Goal: Transaction & Acquisition: Purchase product/service

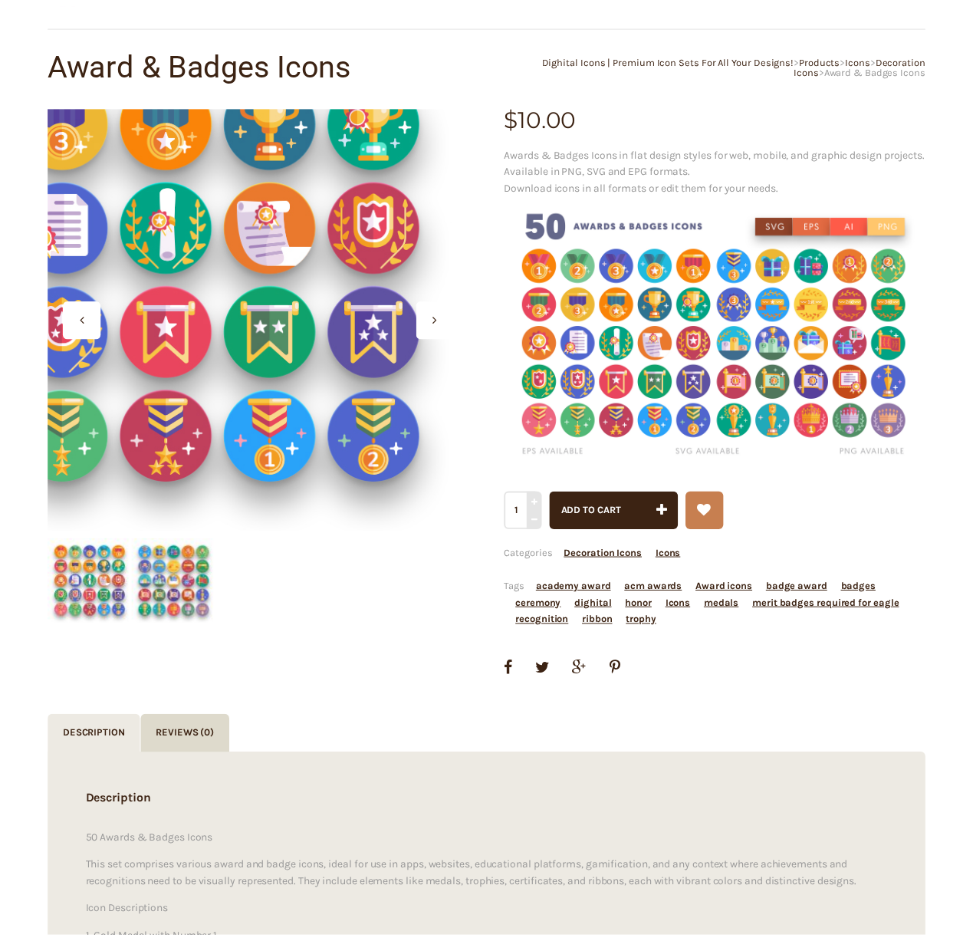
scroll to position [118, 0]
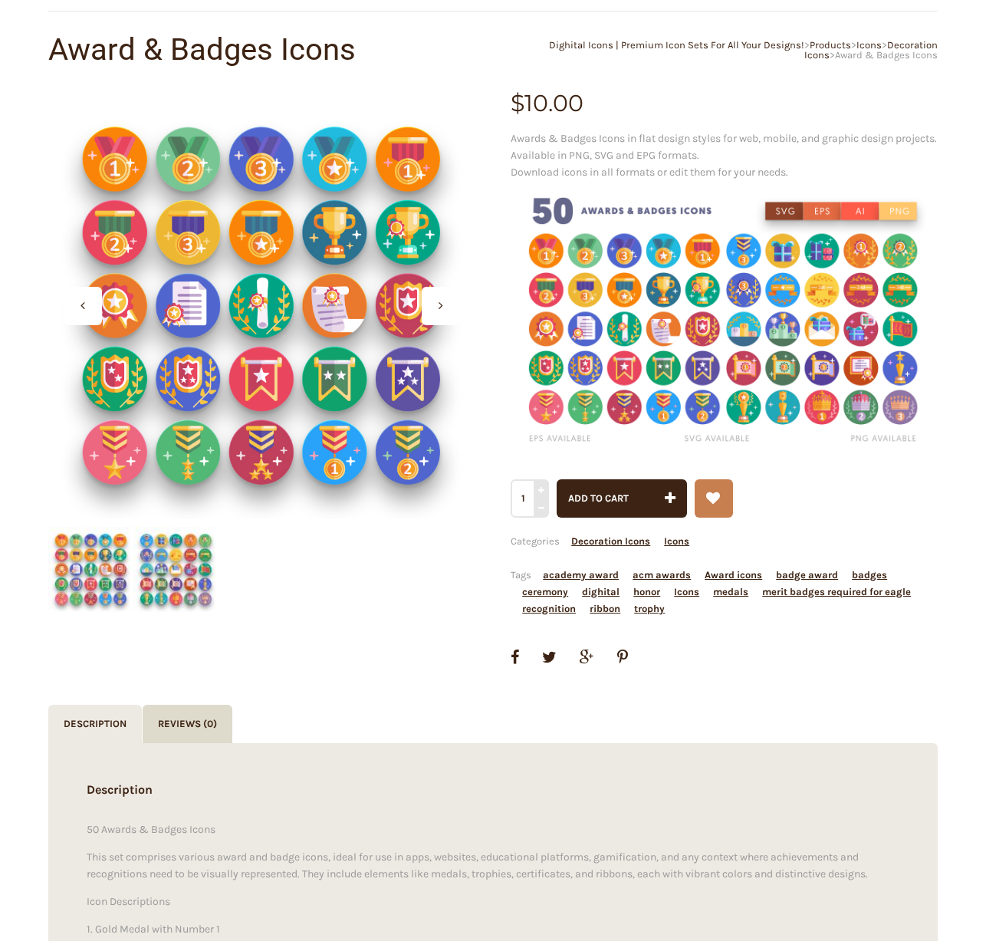
click at [732, 312] on img at bounding box center [724, 318] width 427 height 274
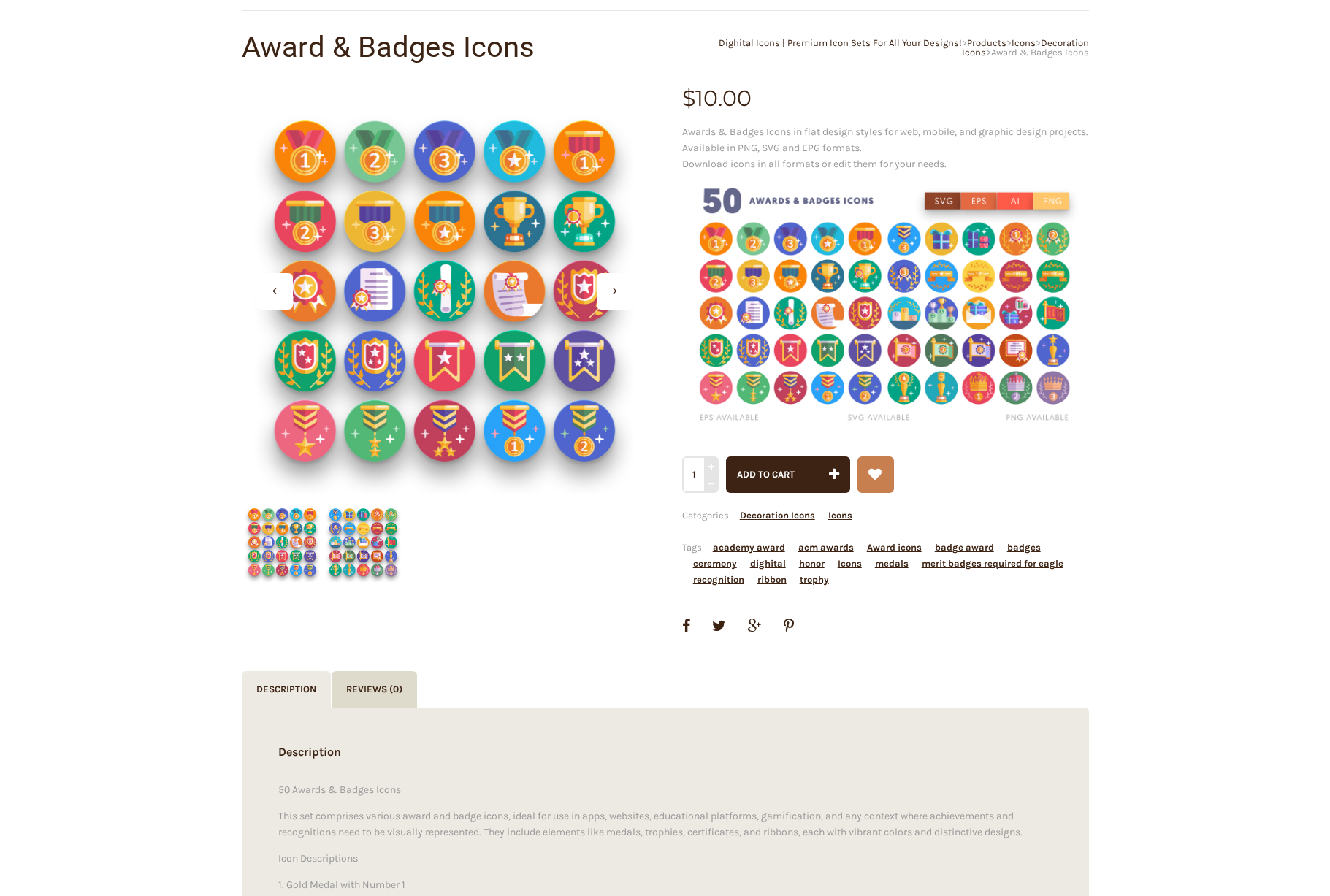
click at [823, 356] on img at bounding box center [884, 303] width 407 height 261
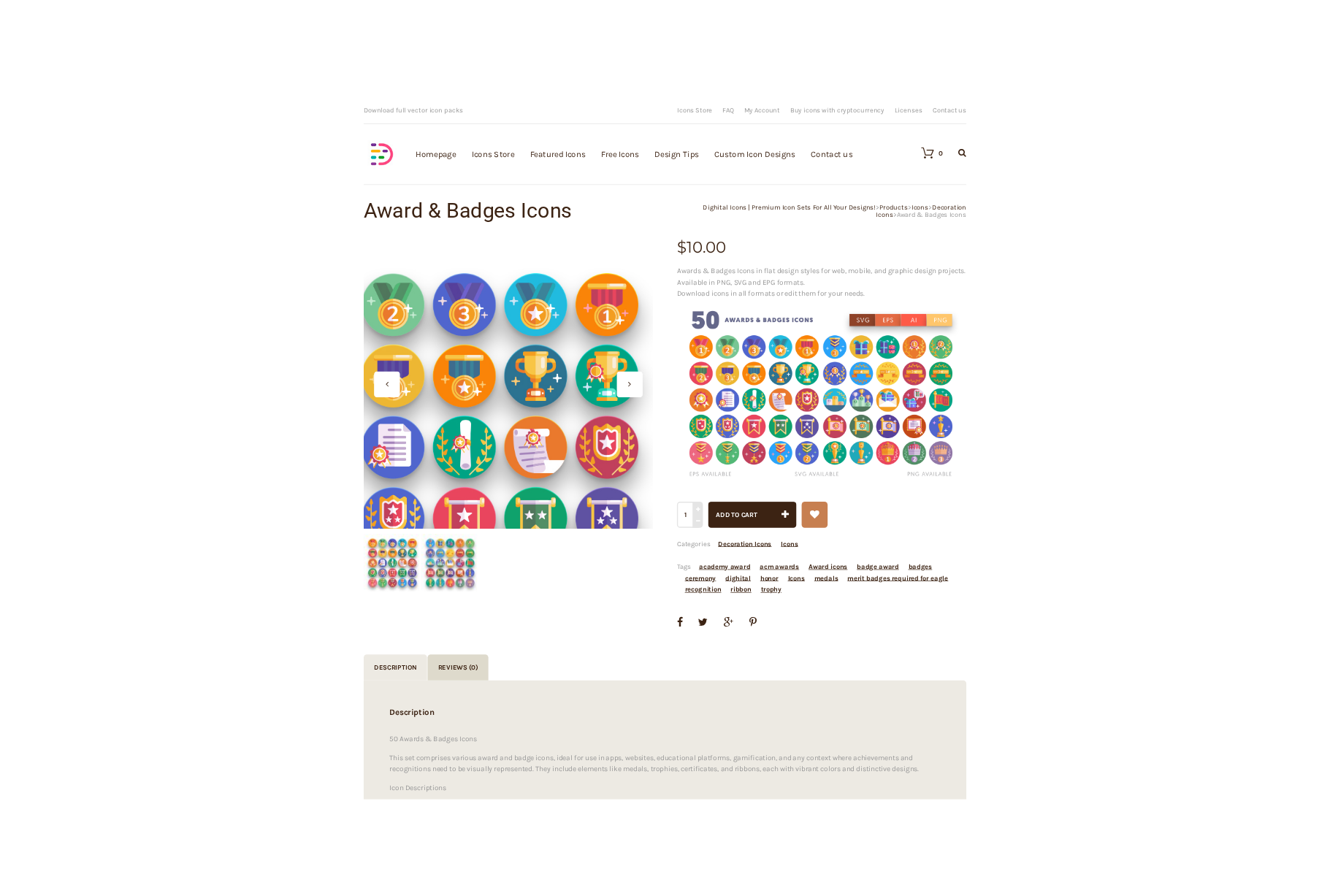
scroll to position [2, 0]
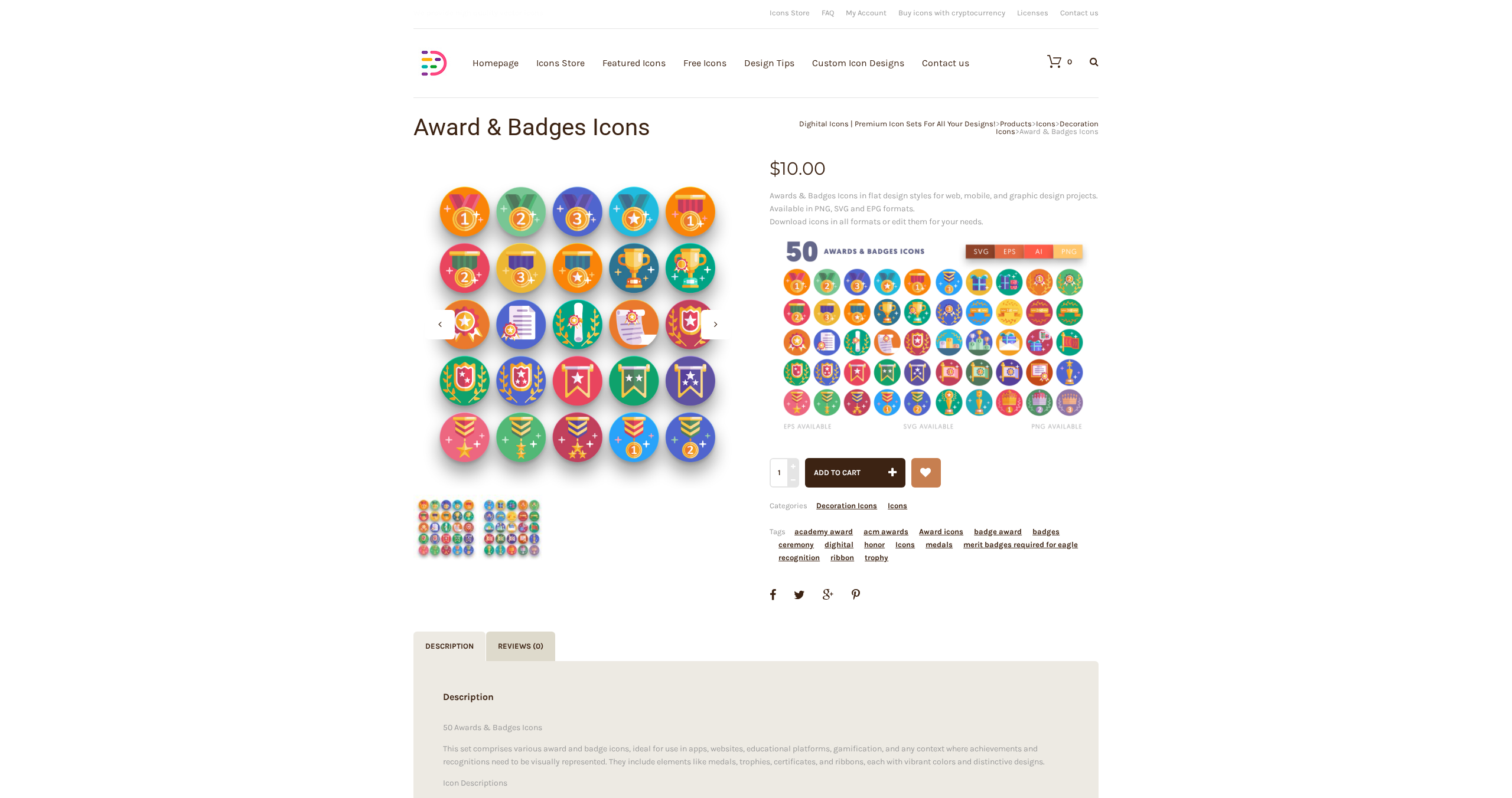
click at [711, 321] on div at bounding box center [715, 325] width 29 height 29
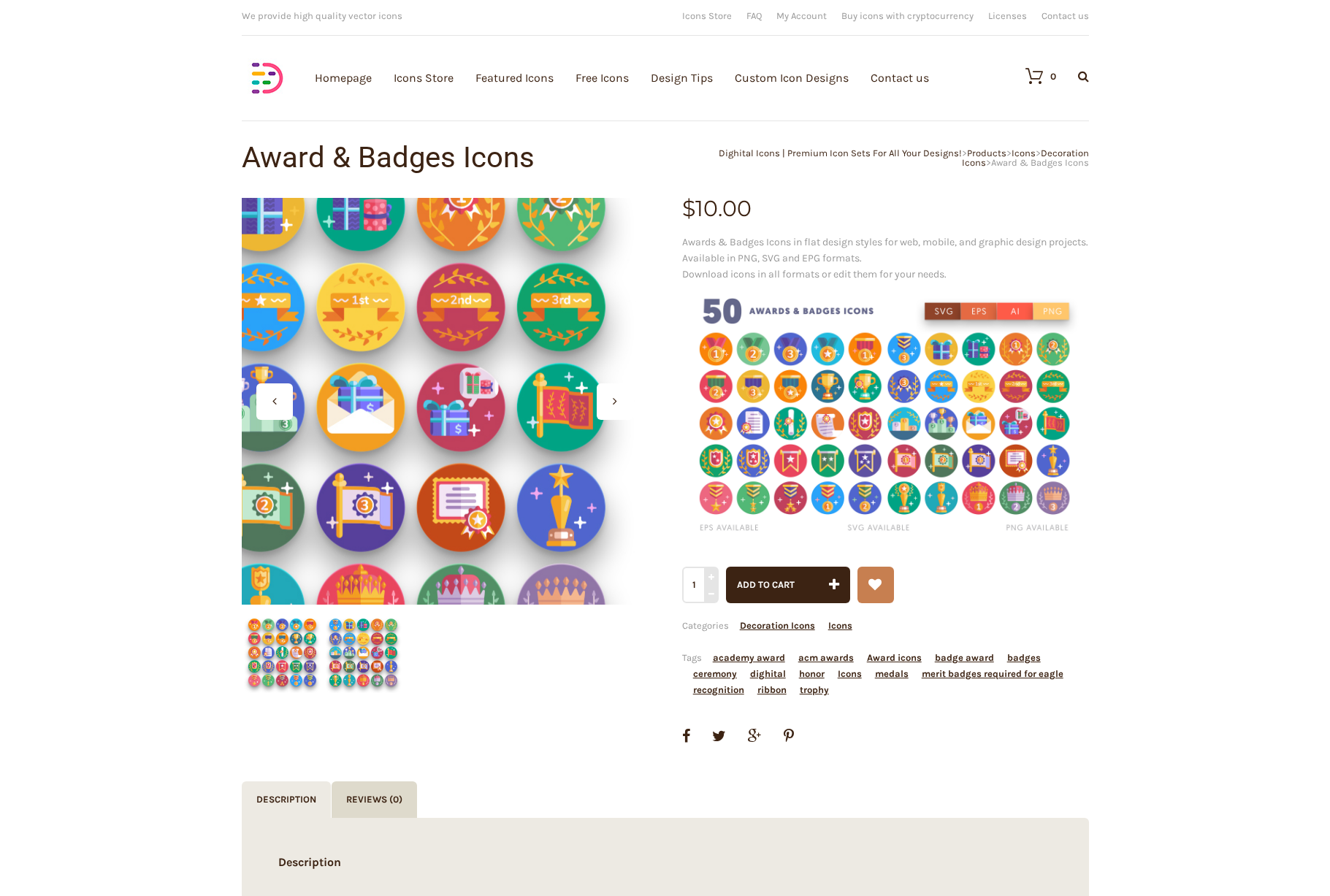
scroll to position [3, 0]
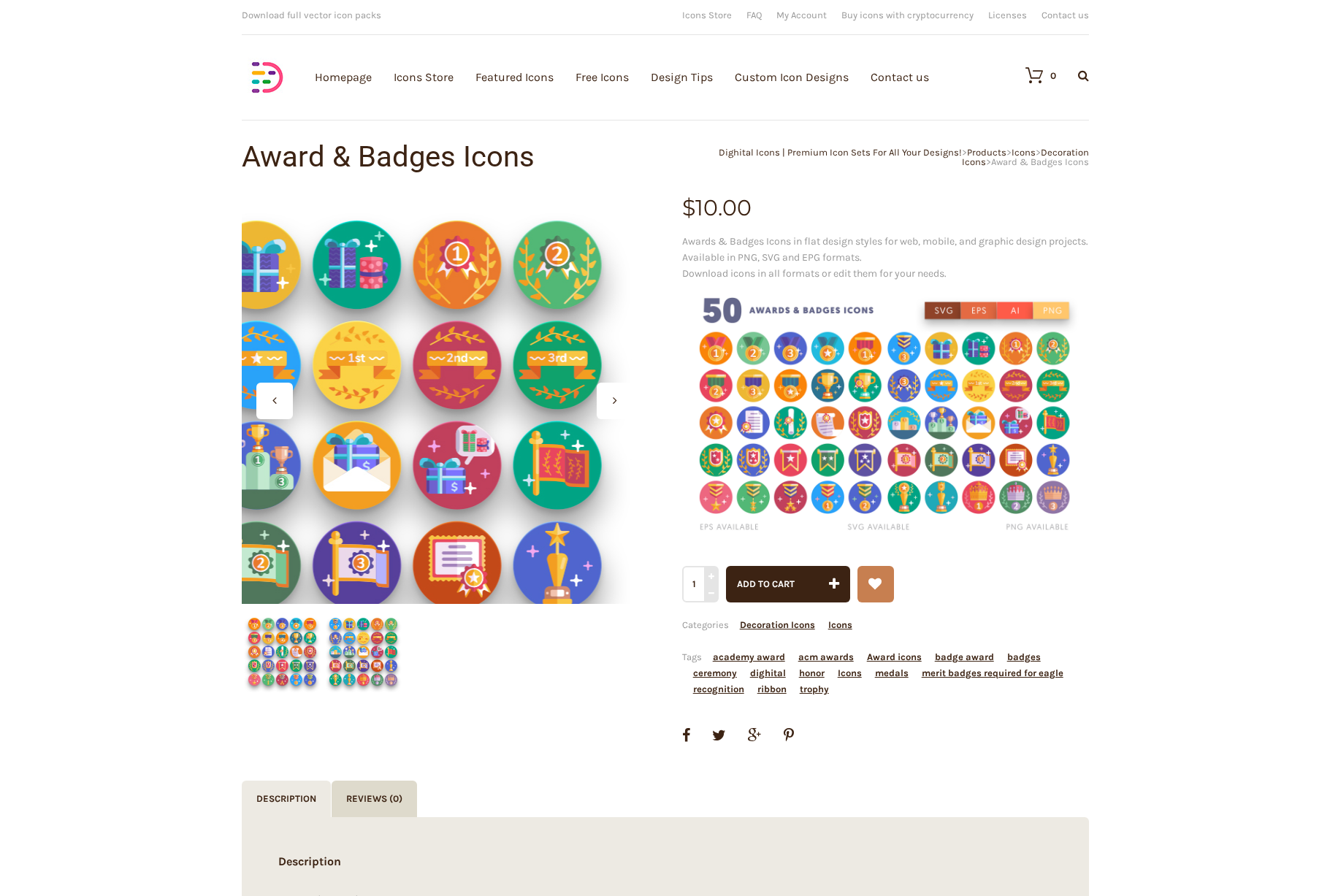
drag, startPoint x: 505, startPoint y: 366, endPoint x: 513, endPoint y: 341, distance: 26.2
click at [513, 341] on div at bounding box center [445, 400] width 407 height 407
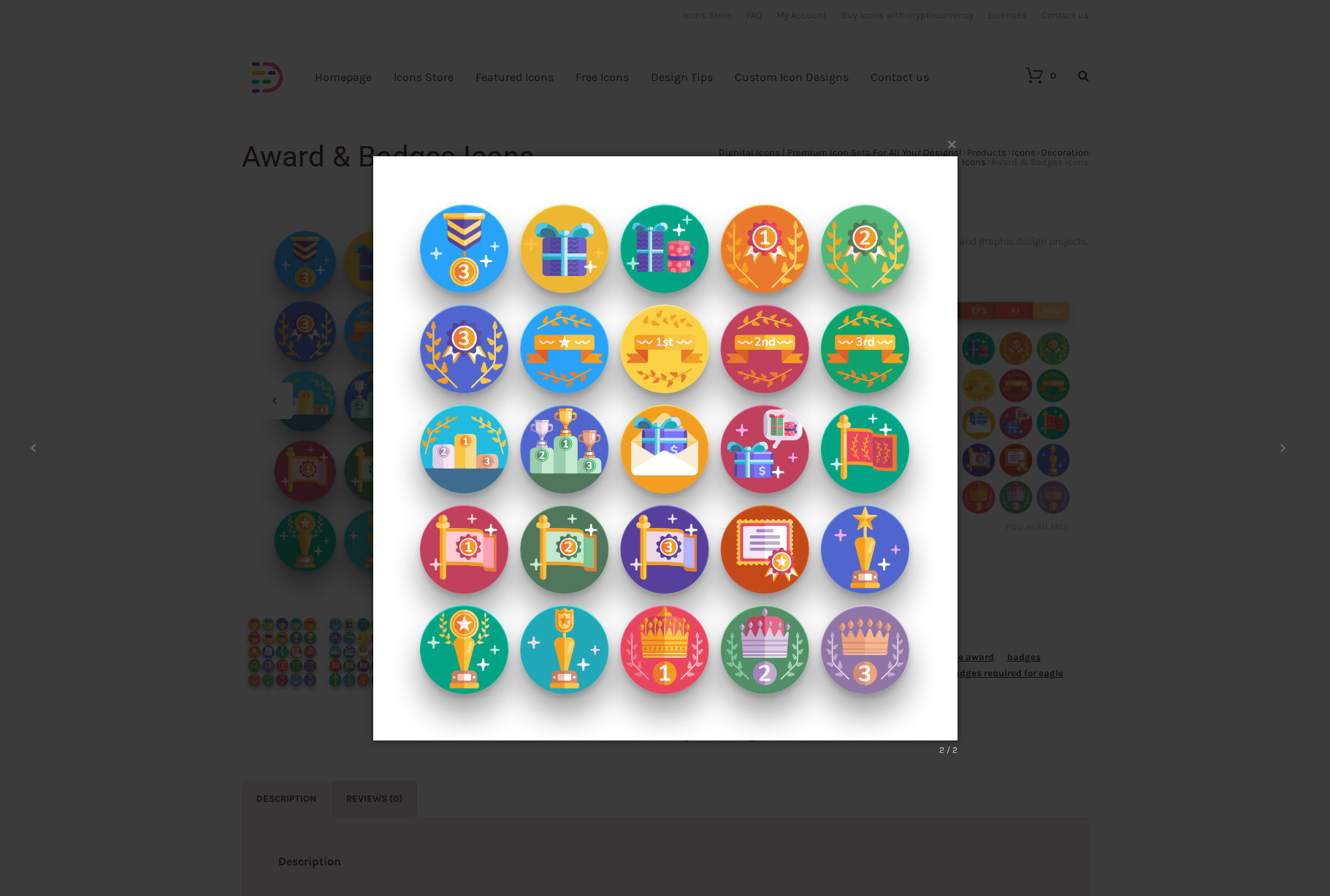
click at [676, 249] on img at bounding box center [665, 448] width 585 height 643
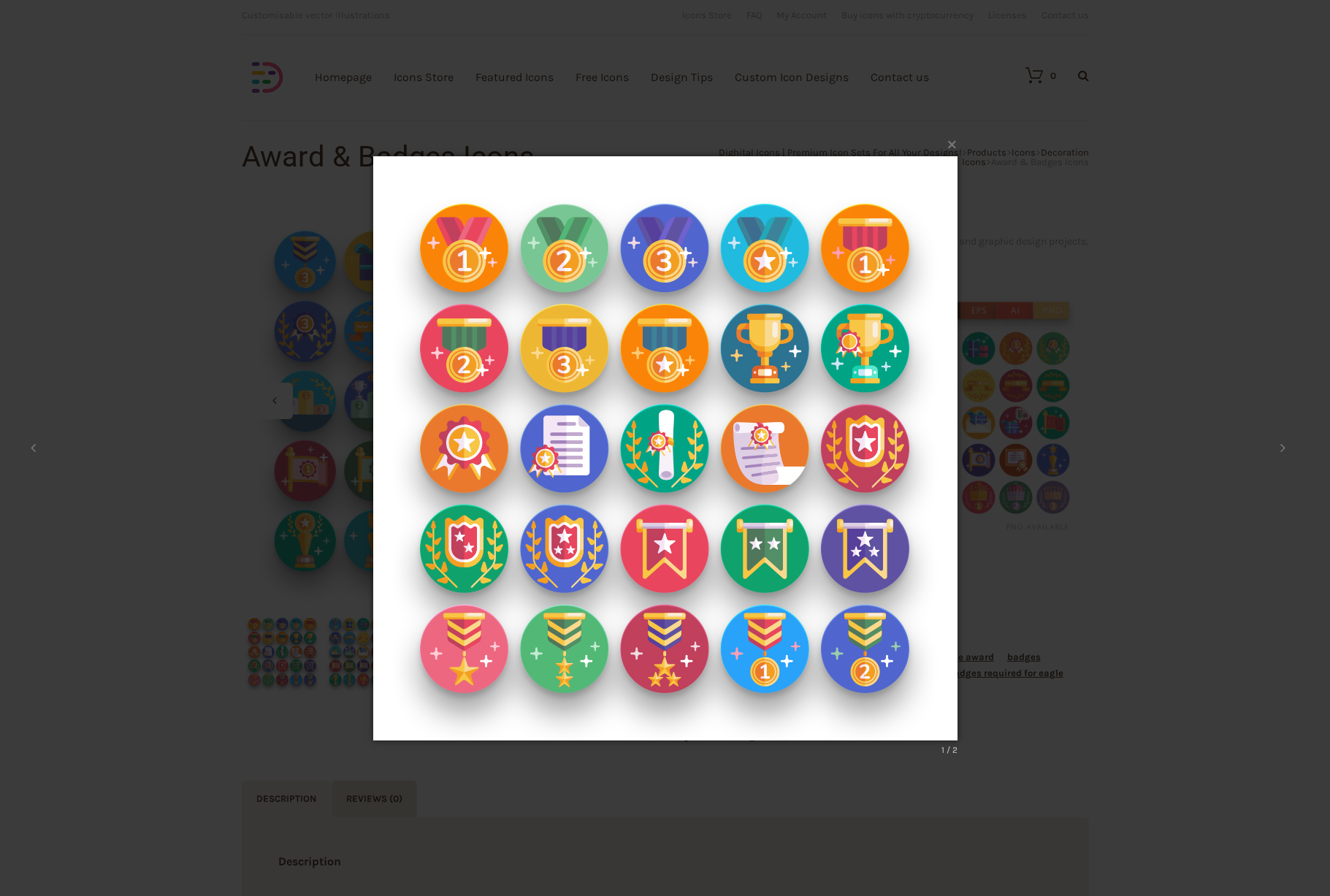
click at [676, 249] on img at bounding box center [665, 448] width 585 height 643
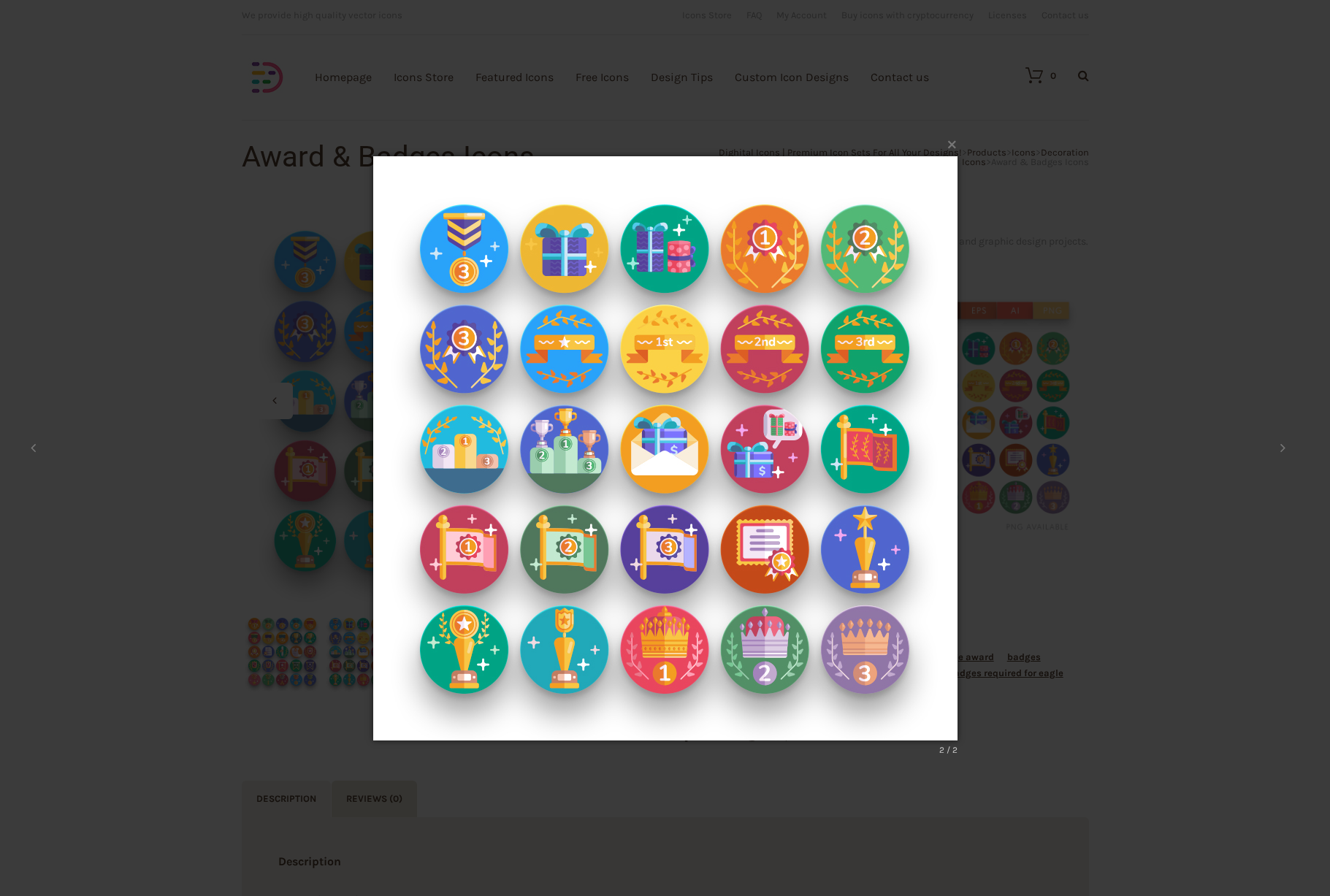
click at [676, 249] on img at bounding box center [665, 448] width 585 height 643
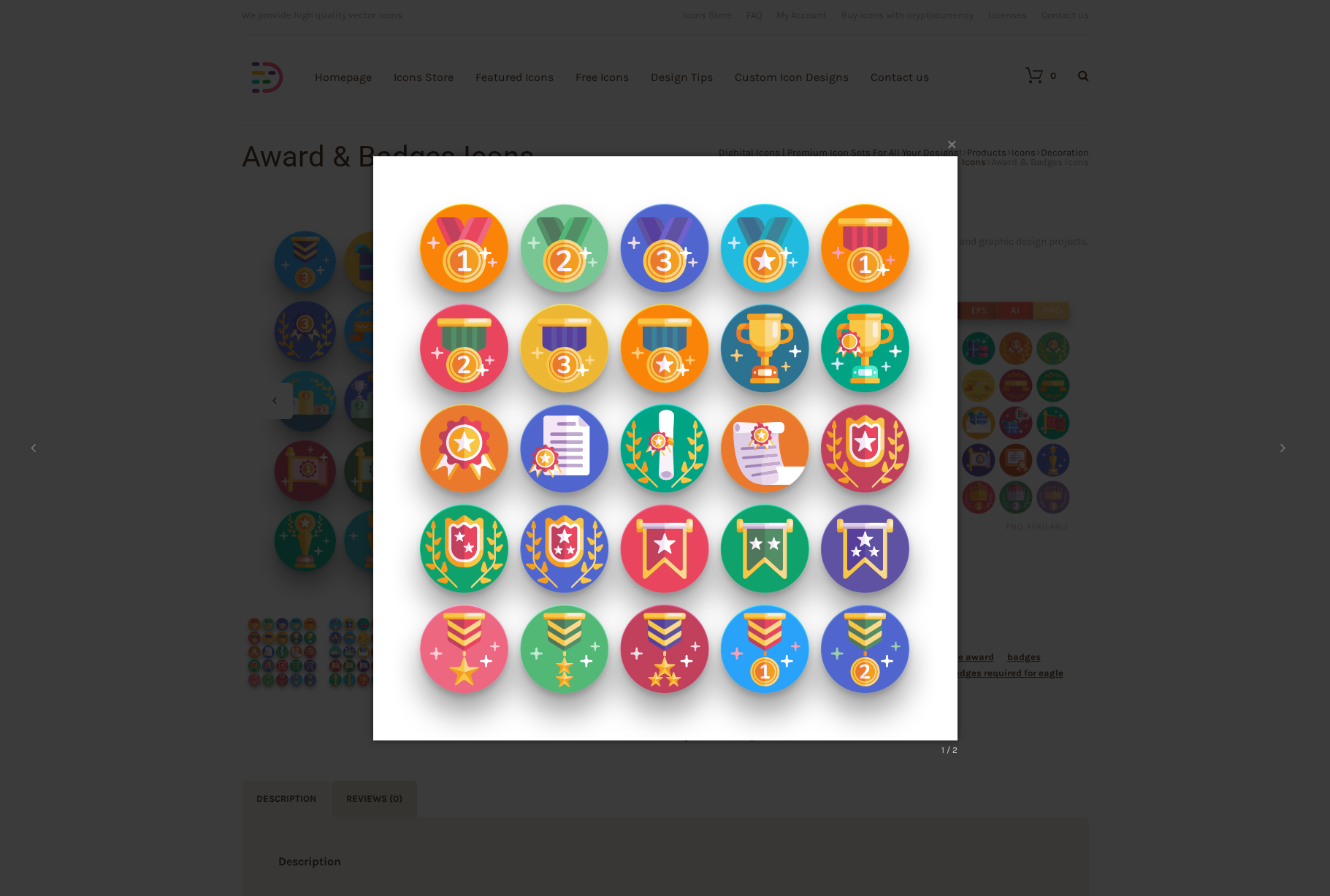
click at [676, 249] on img at bounding box center [665, 448] width 585 height 643
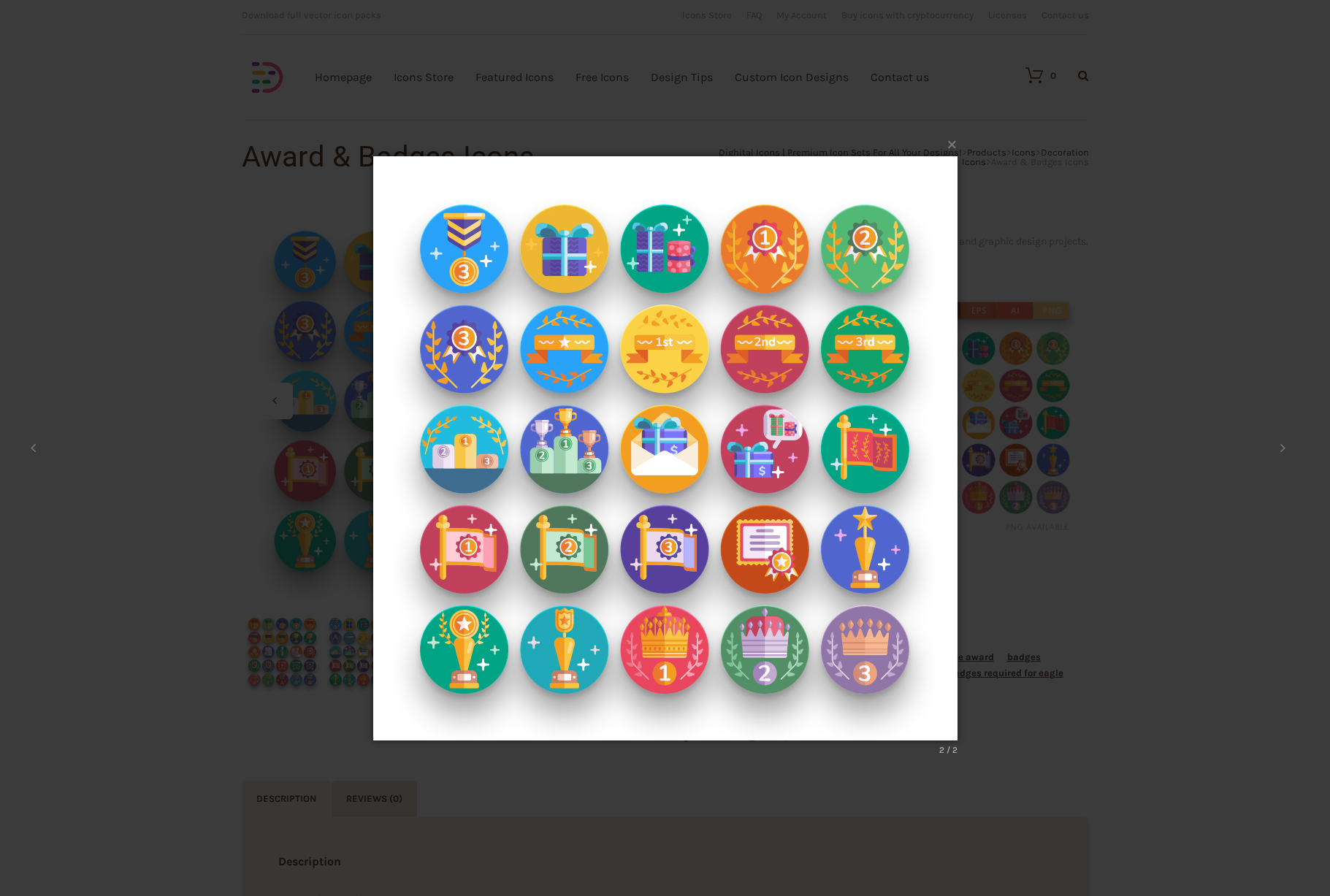
click at [676, 249] on img at bounding box center [665, 448] width 585 height 643
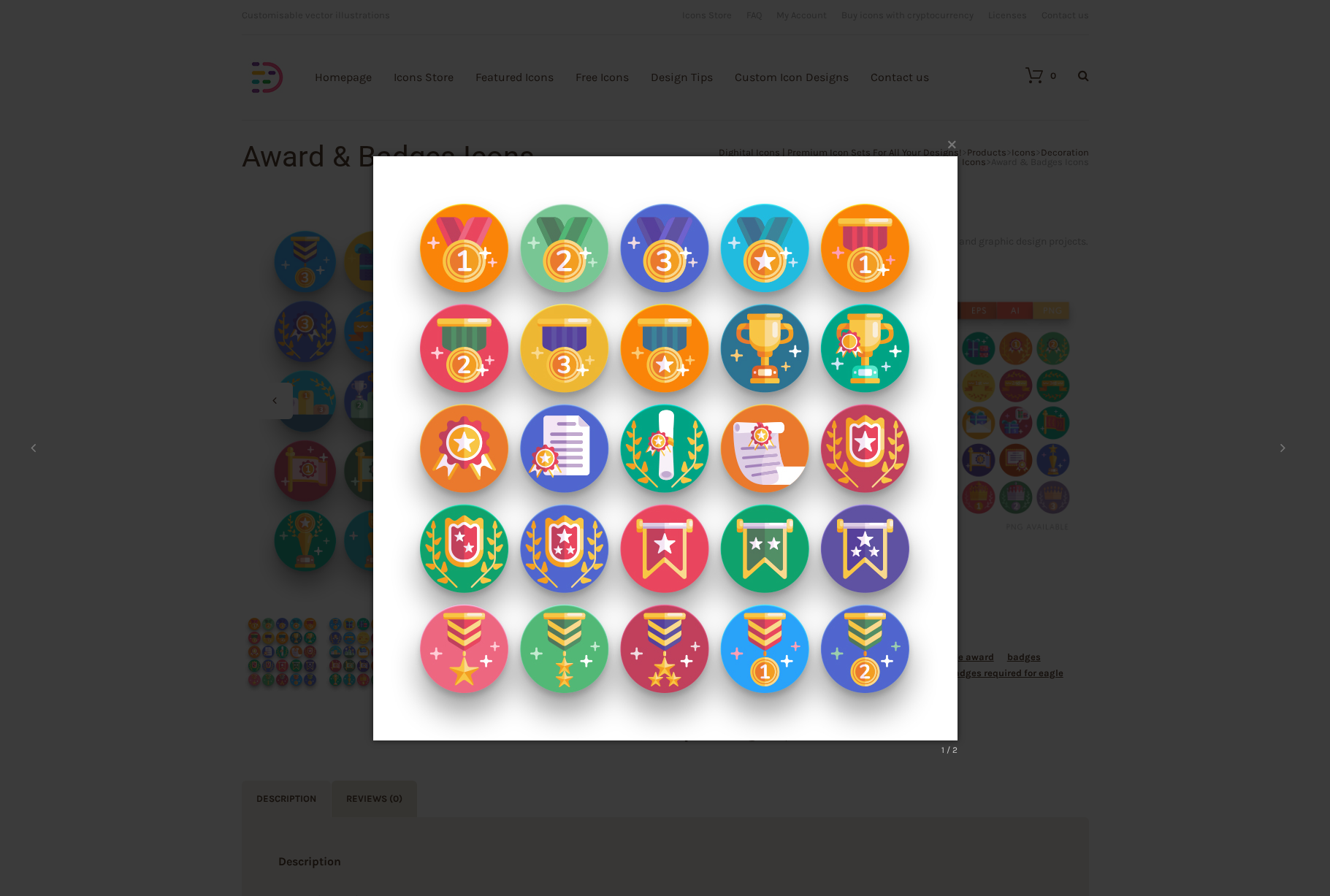
click at [676, 249] on img at bounding box center [665, 448] width 585 height 643
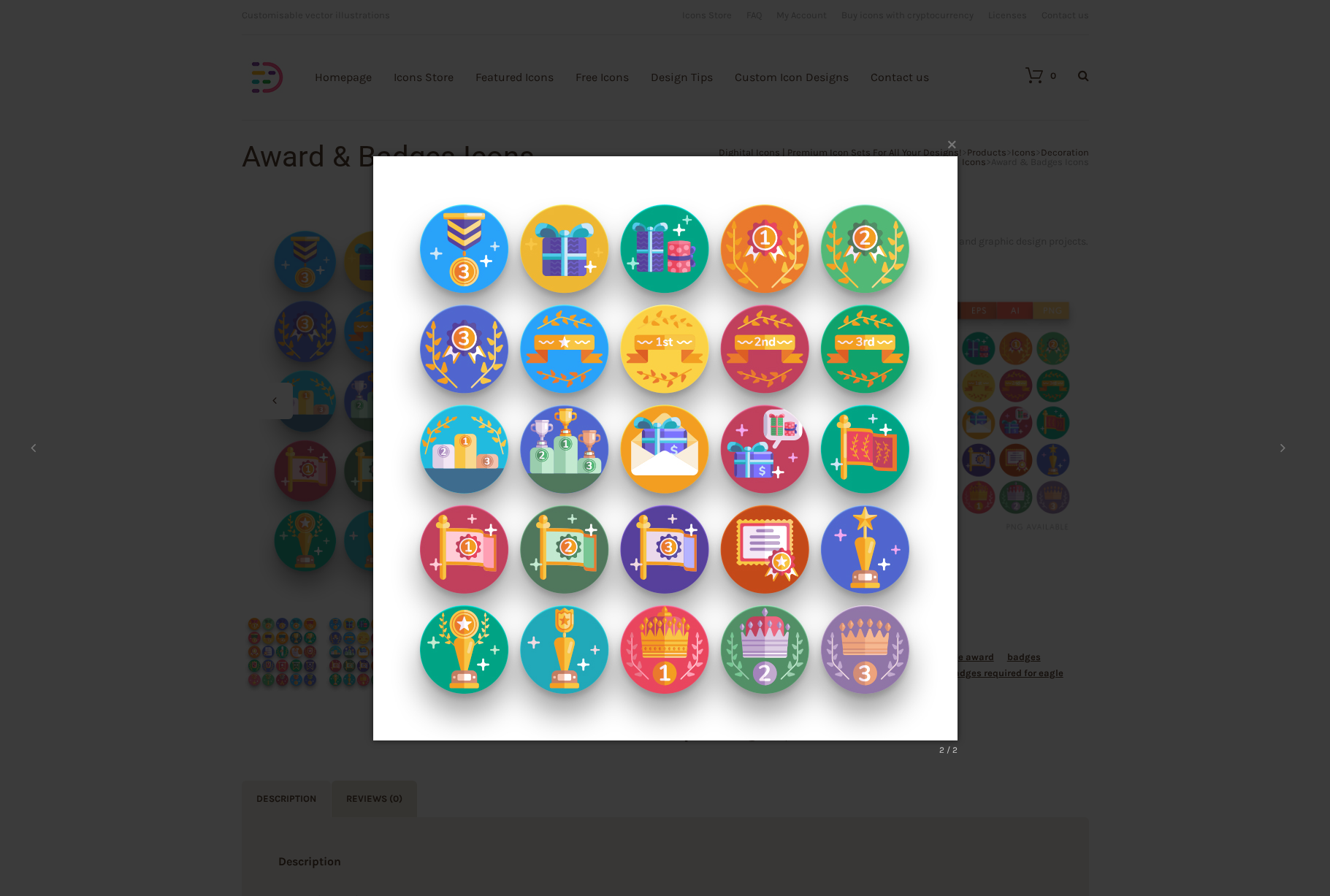
click at [676, 249] on img at bounding box center [665, 448] width 585 height 643
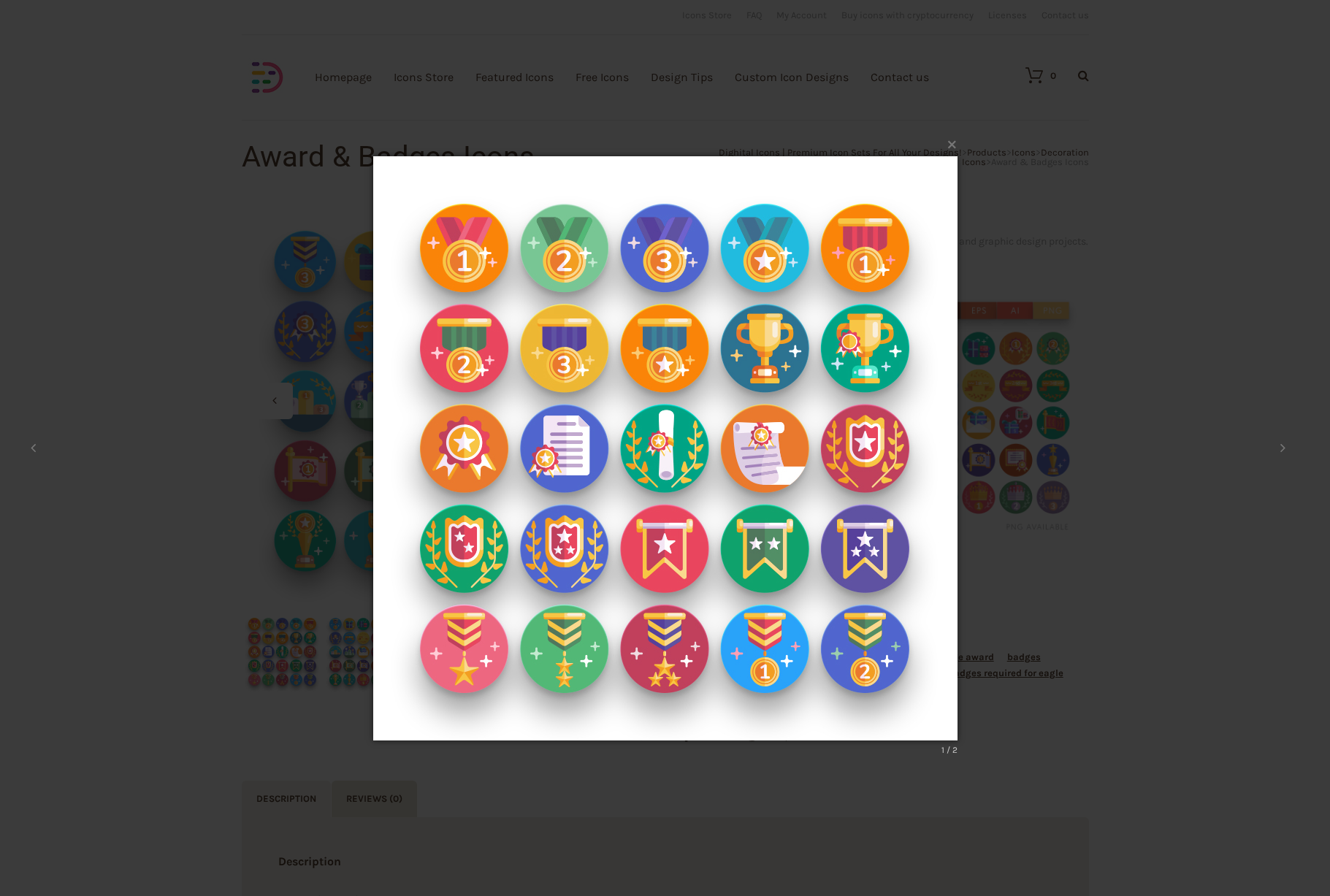
click at [676, 249] on img at bounding box center [665, 448] width 585 height 643
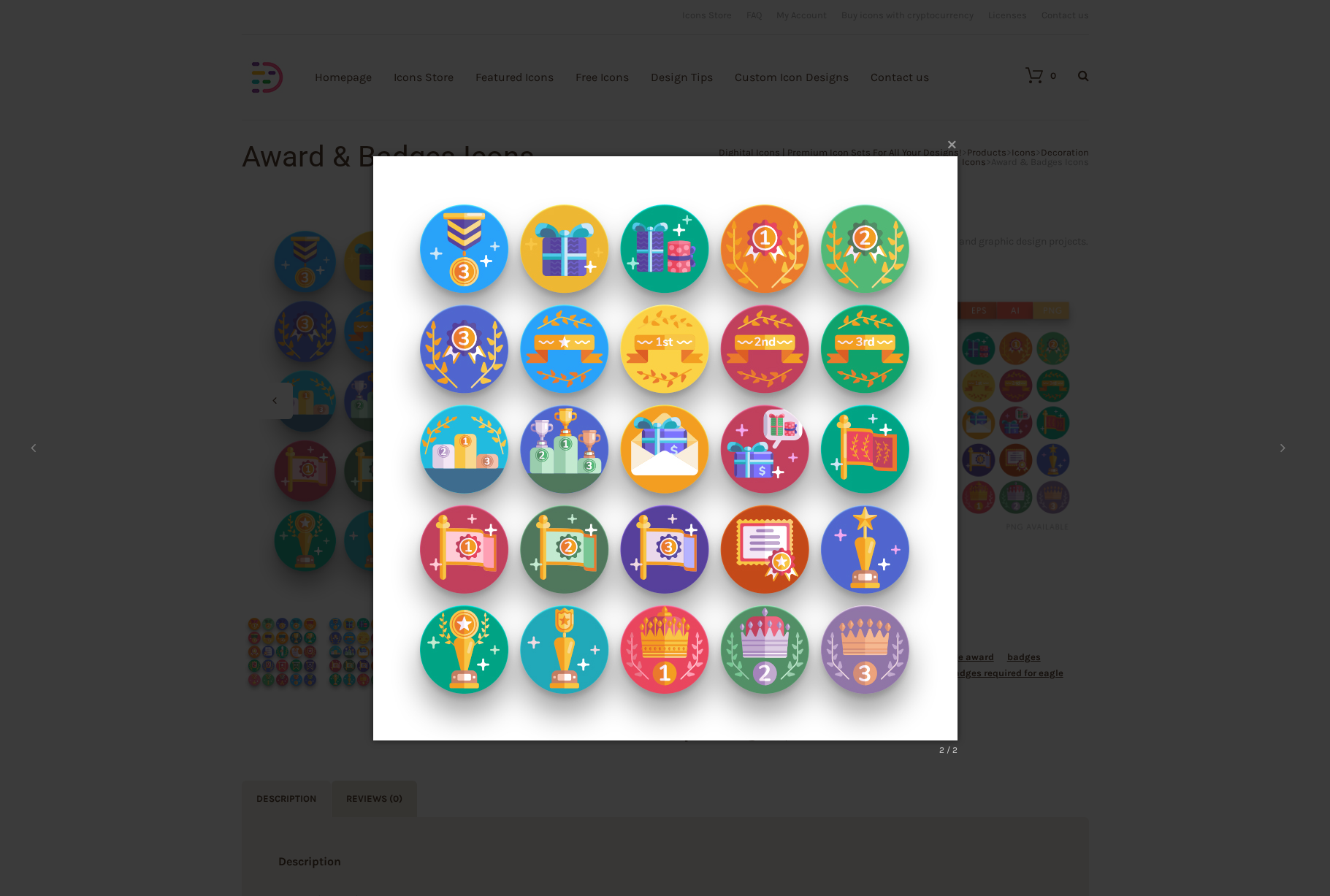
click at [958, 149] on button "×" at bounding box center [670, 143] width 585 height 32
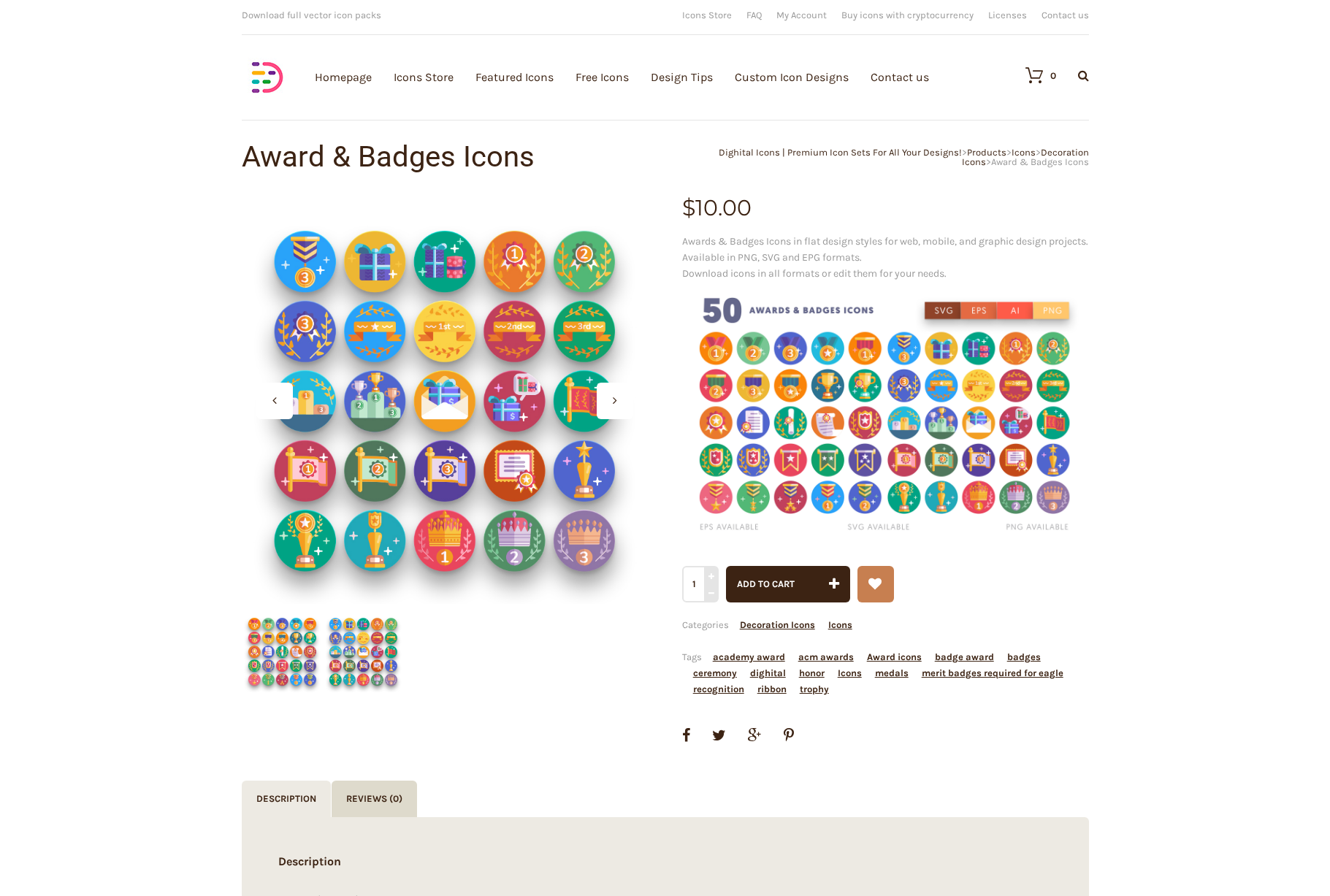
click at [619, 397] on div at bounding box center [615, 401] width 36 height 36
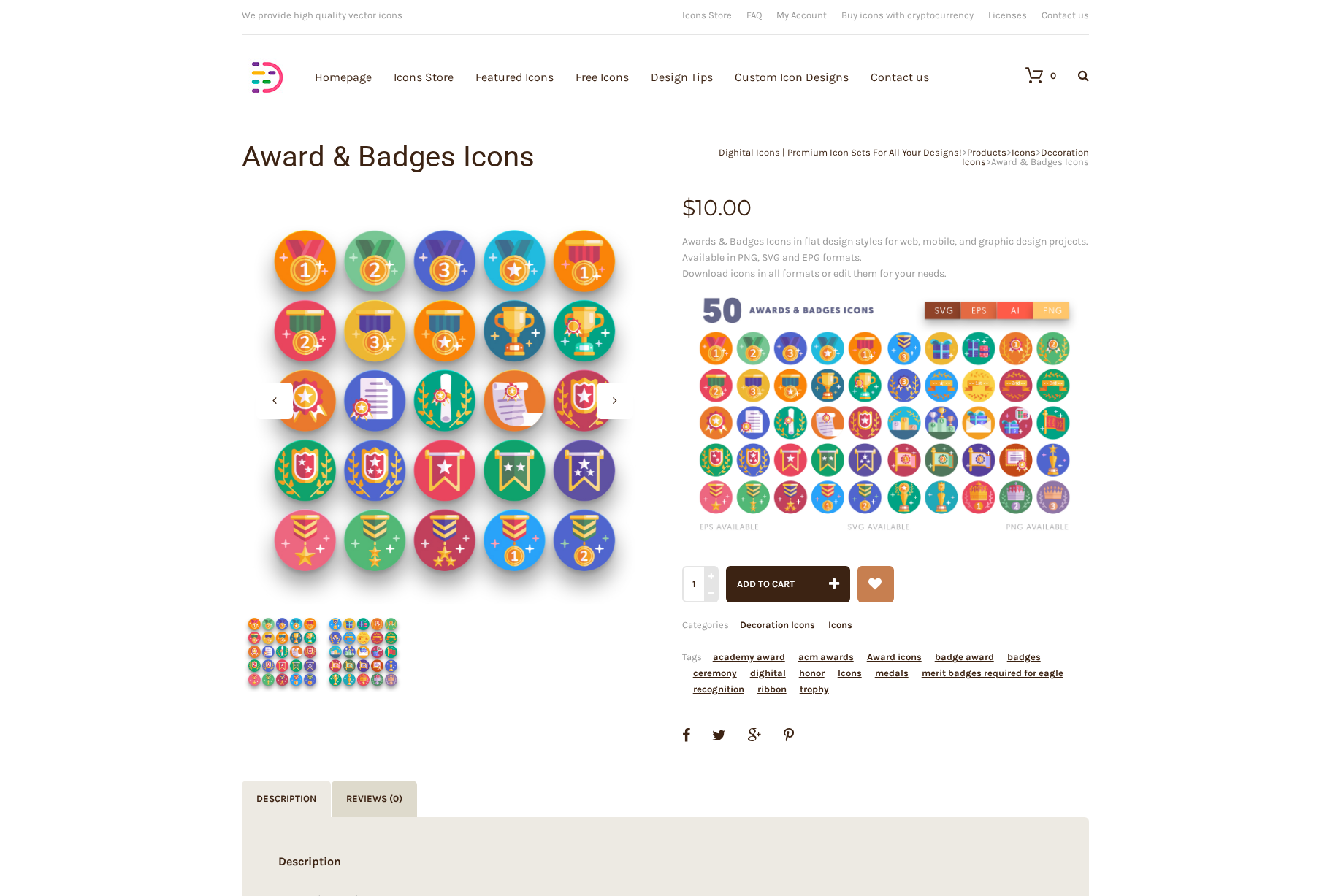
click at [353, 645] on img at bounding box center [363, 651] width 81 height 81
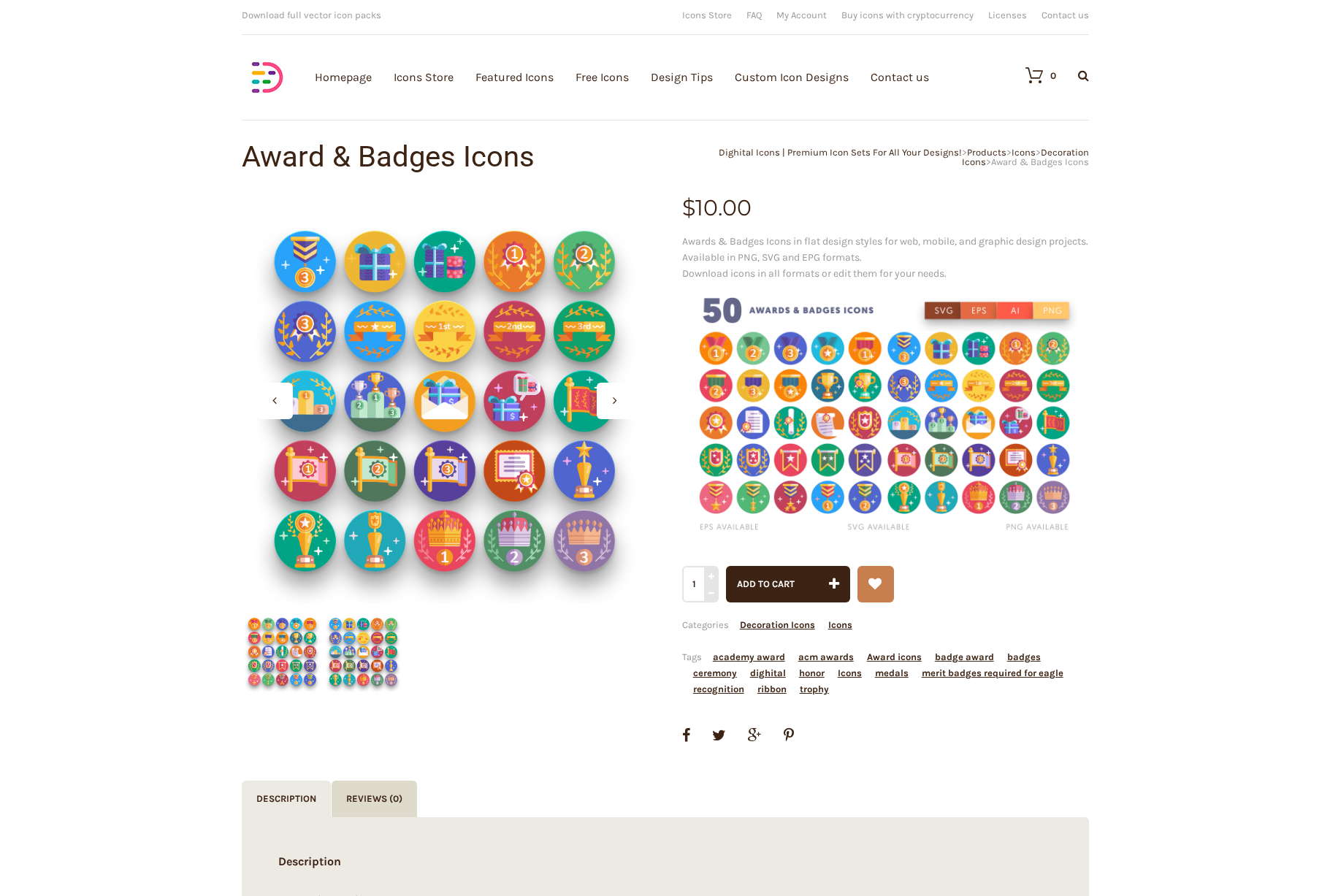
click at [608, 398] on div at bounding box center [615, 401] width 36 height 36
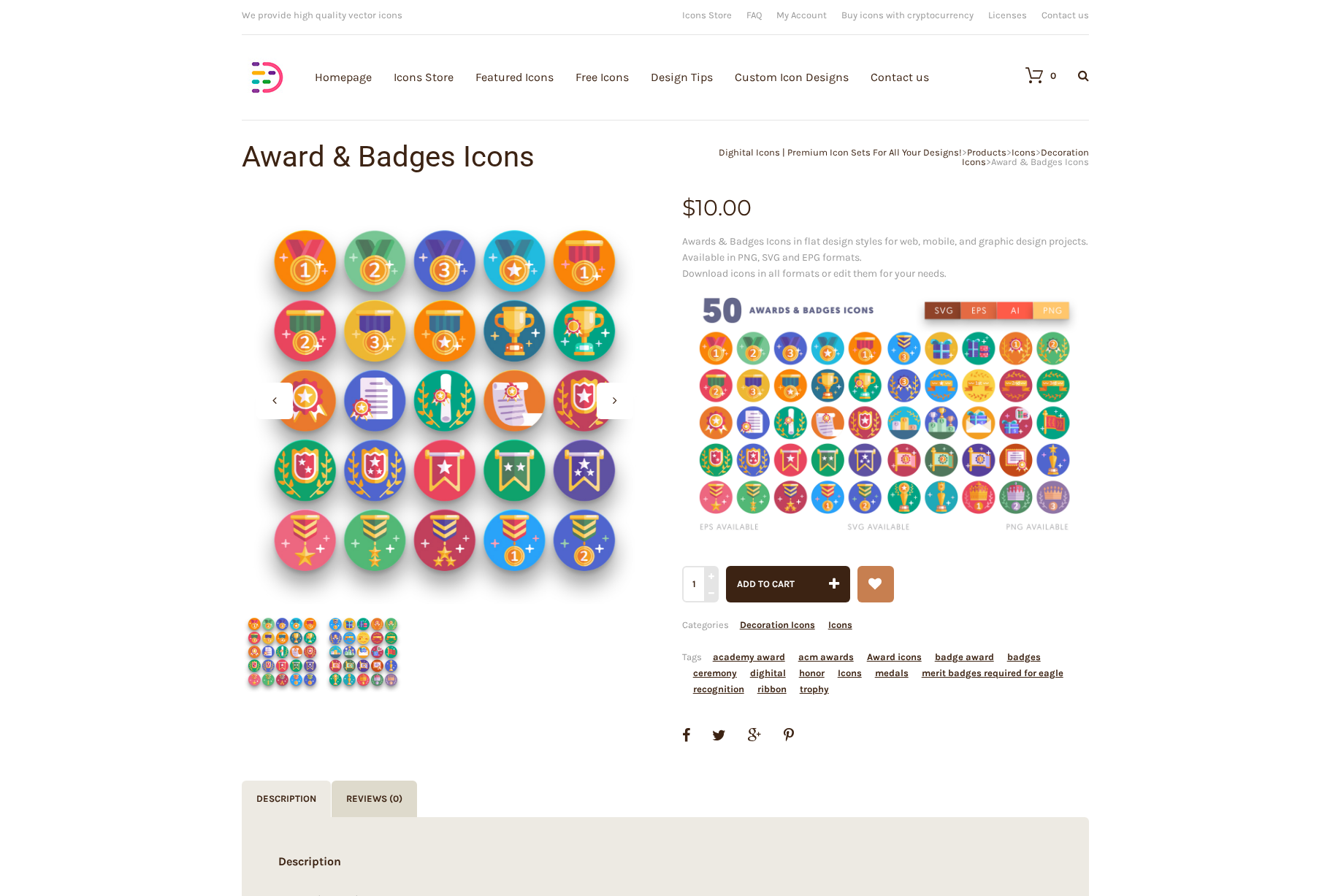
click at [615, 401] on icon at bounding box center [615, 400] width 5 height 11
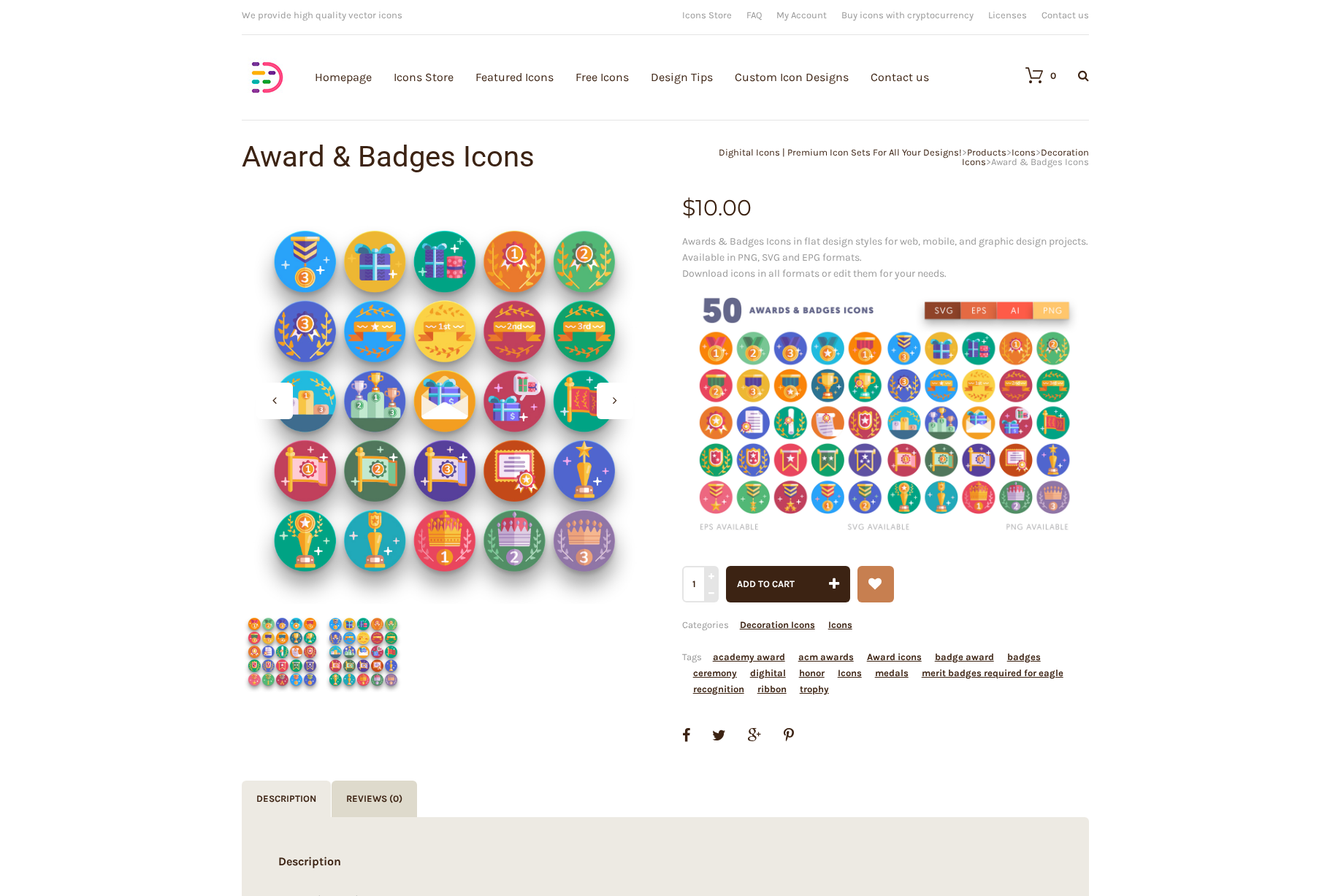
click at [615, 401] on icon at bounding box center [615, 400] width 5 height 11
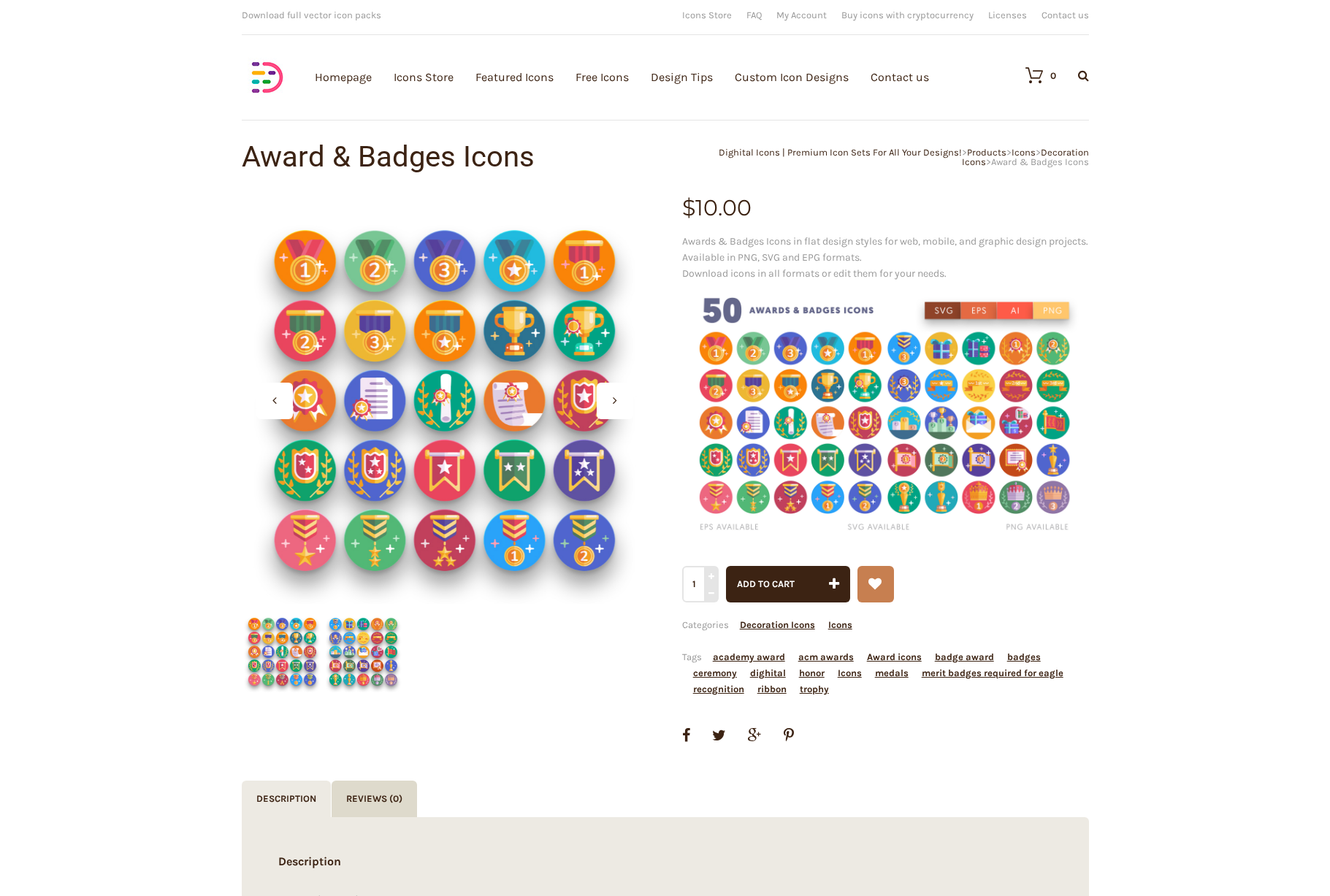
click at [615, 401] on icon at bounding box center [615, 400] width 5 height 11
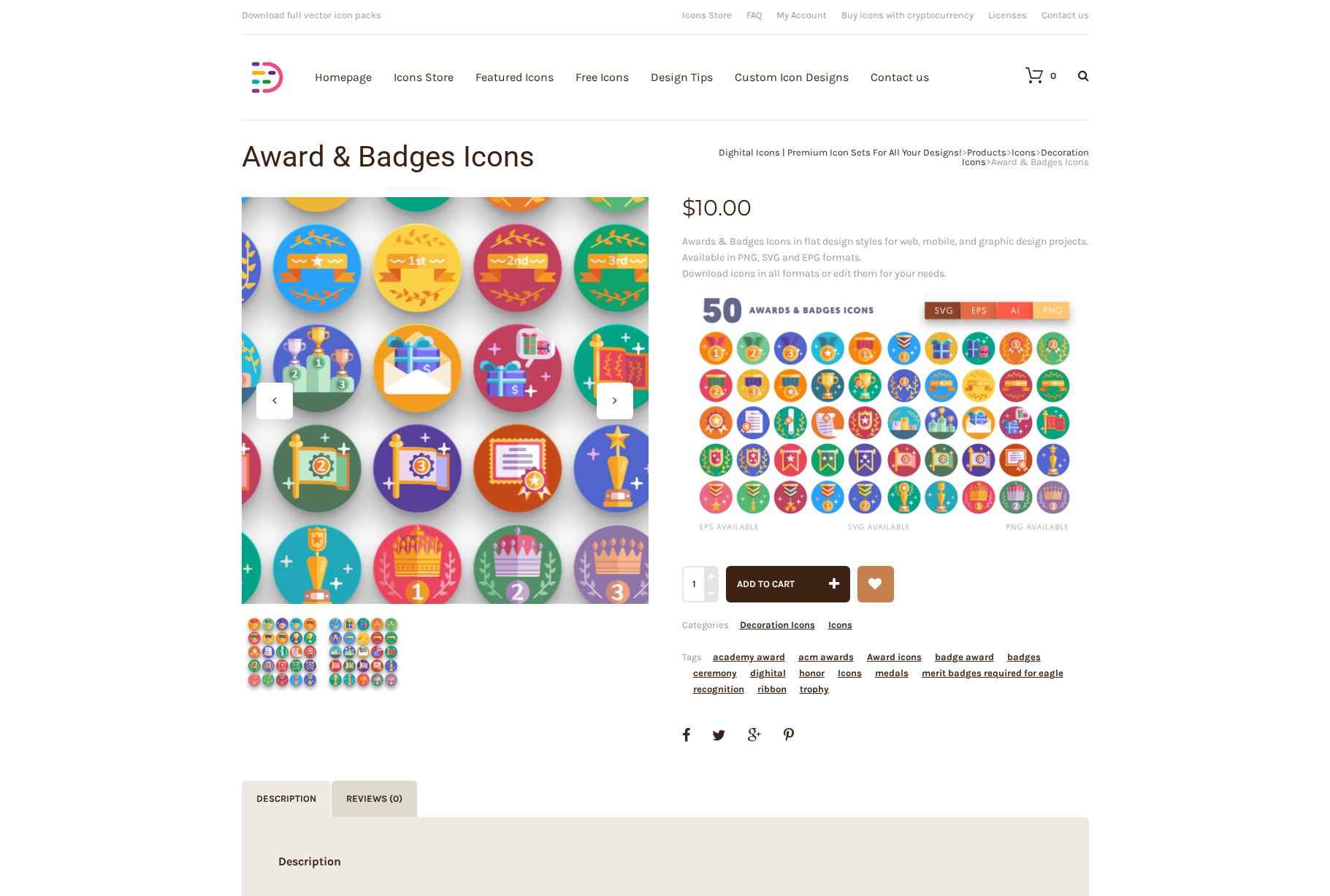
click at [485, 450] on div at bounding box center [445, 400] width 407 height 407
